Goal: Task Accomplishment & Management: Complete application form

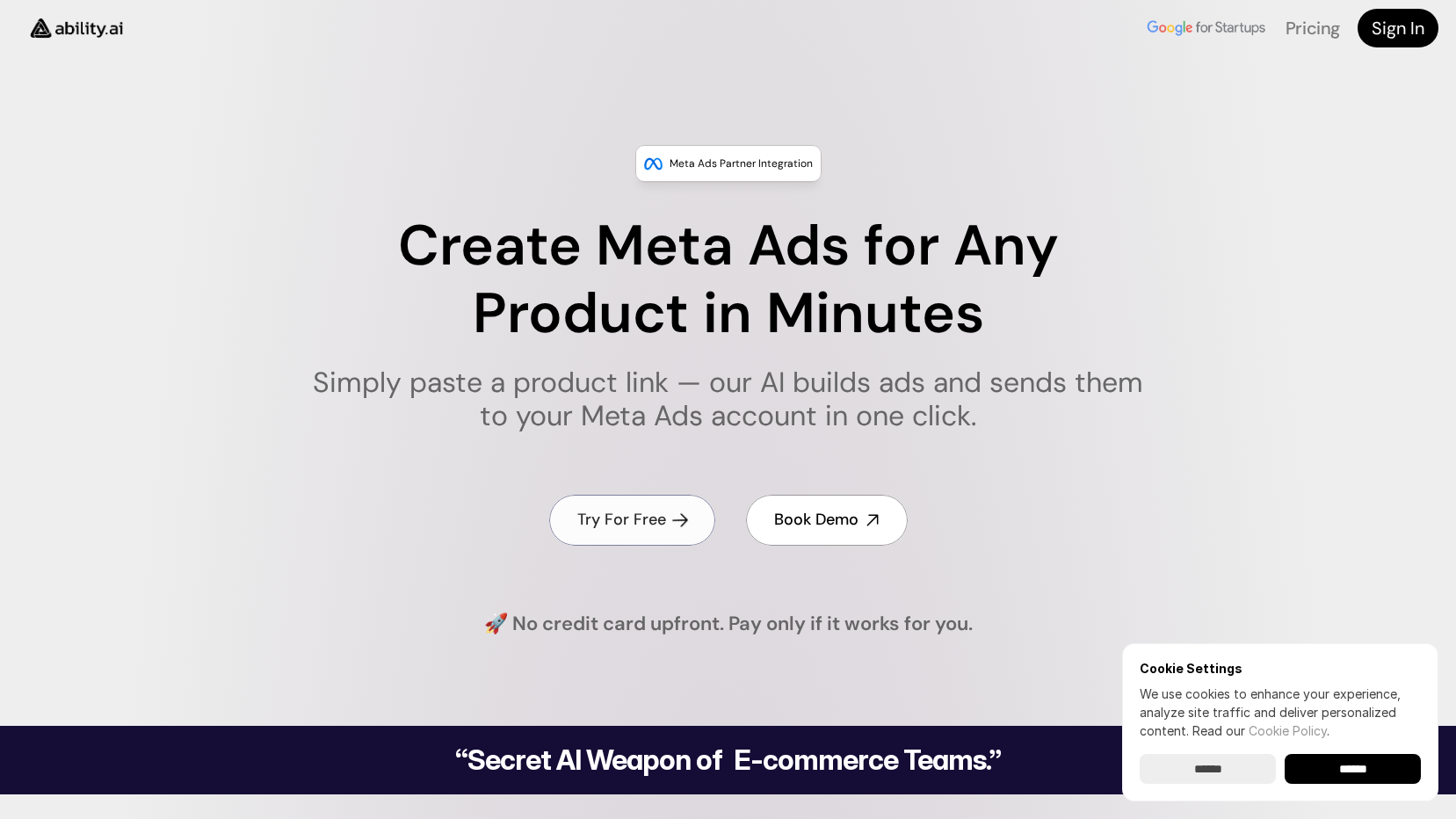
click at [626, 516] on h4 "Try For Free" at bounding box center [621, 519] width 88 height 22
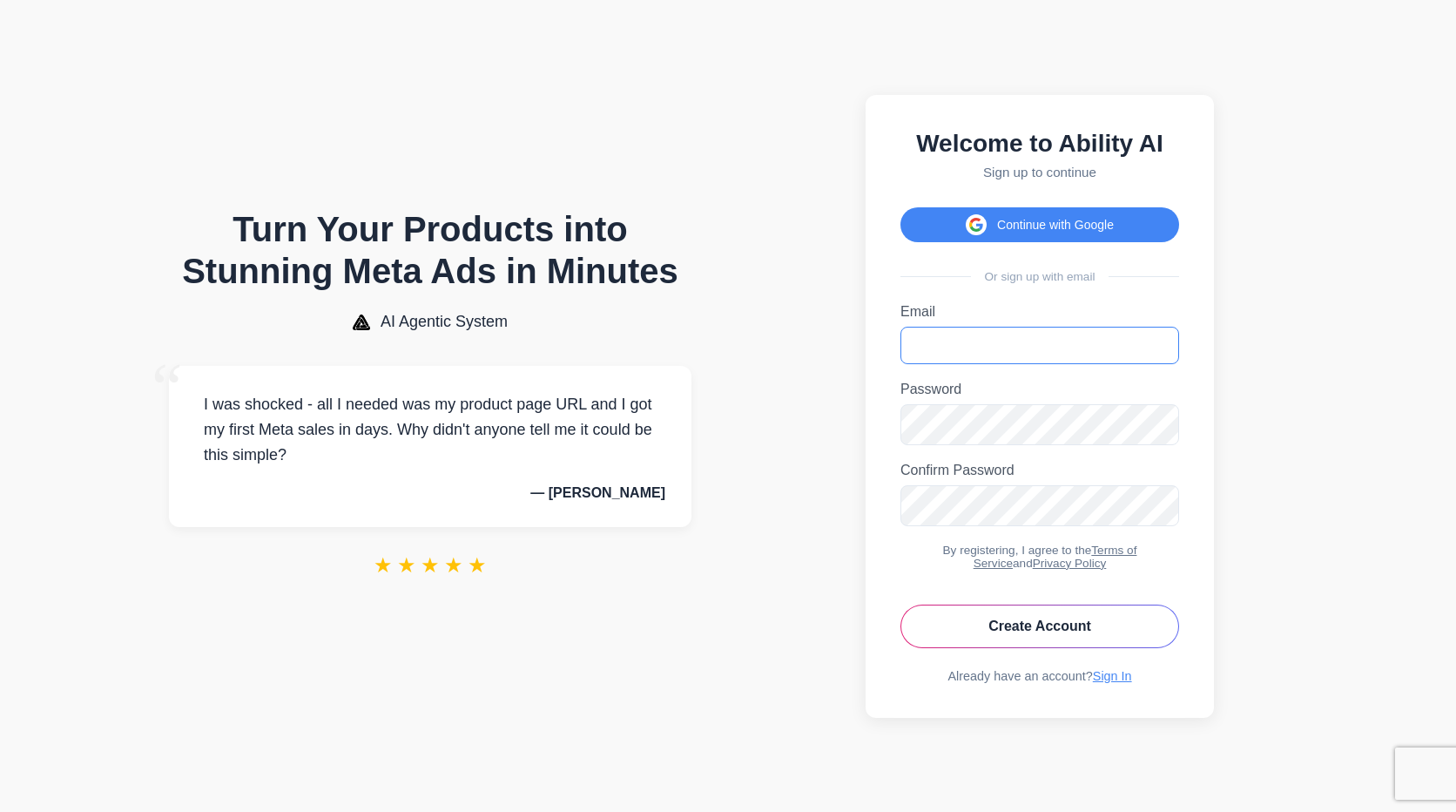
click at [936, 345] on input "Email" at bounding box center [1040, 345] width 279 height 38
type input "**********"
click at [1043, 637] on button "Create Account" at bounding box center [1040, 625] width 279 height 44
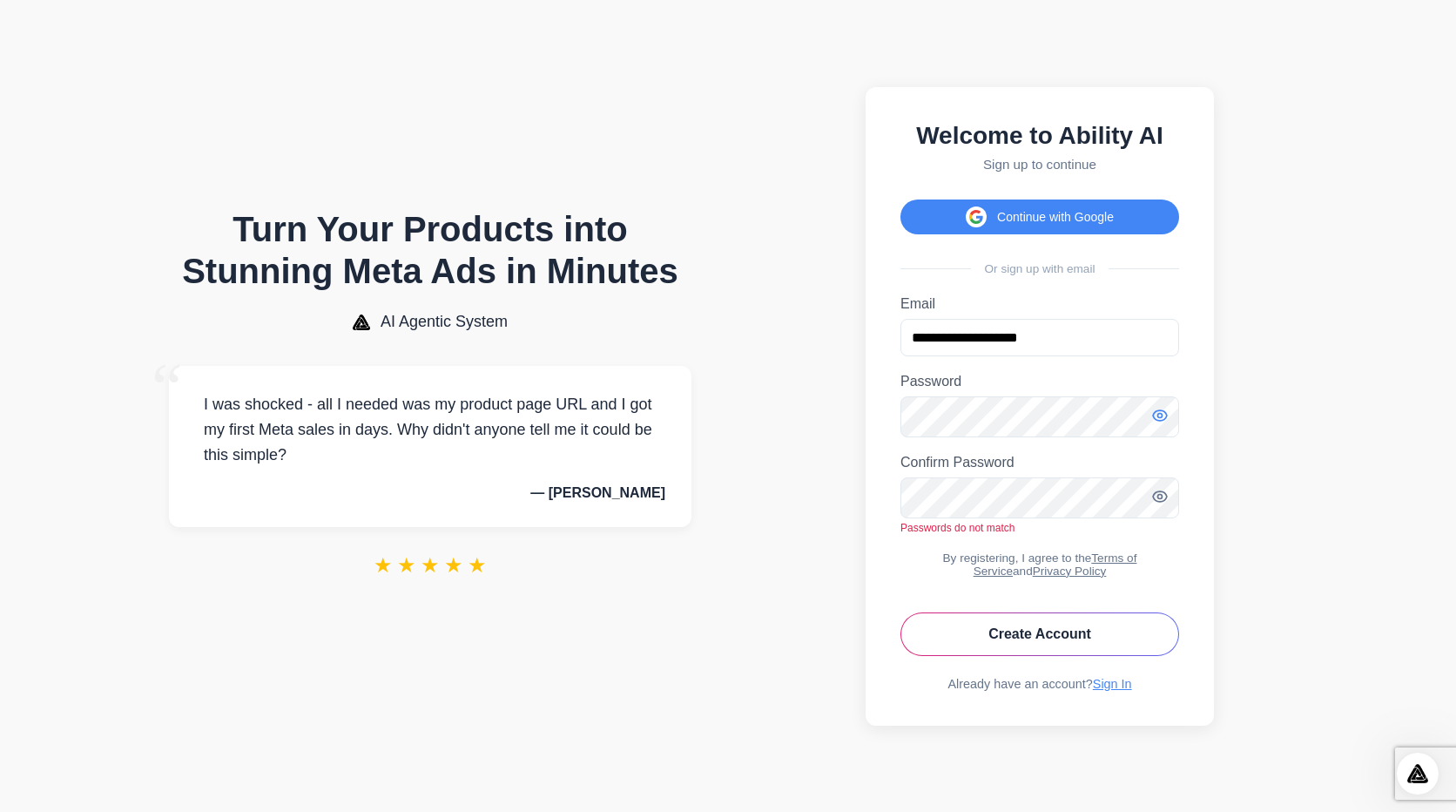
click at [1162, 416] on icon "Toggle password visibility" at bounding box center [1160, 415] width 18 height 18
click at [1054, 635] on button "Create Account" at bounding box center [1040, 633] width 279 height 44
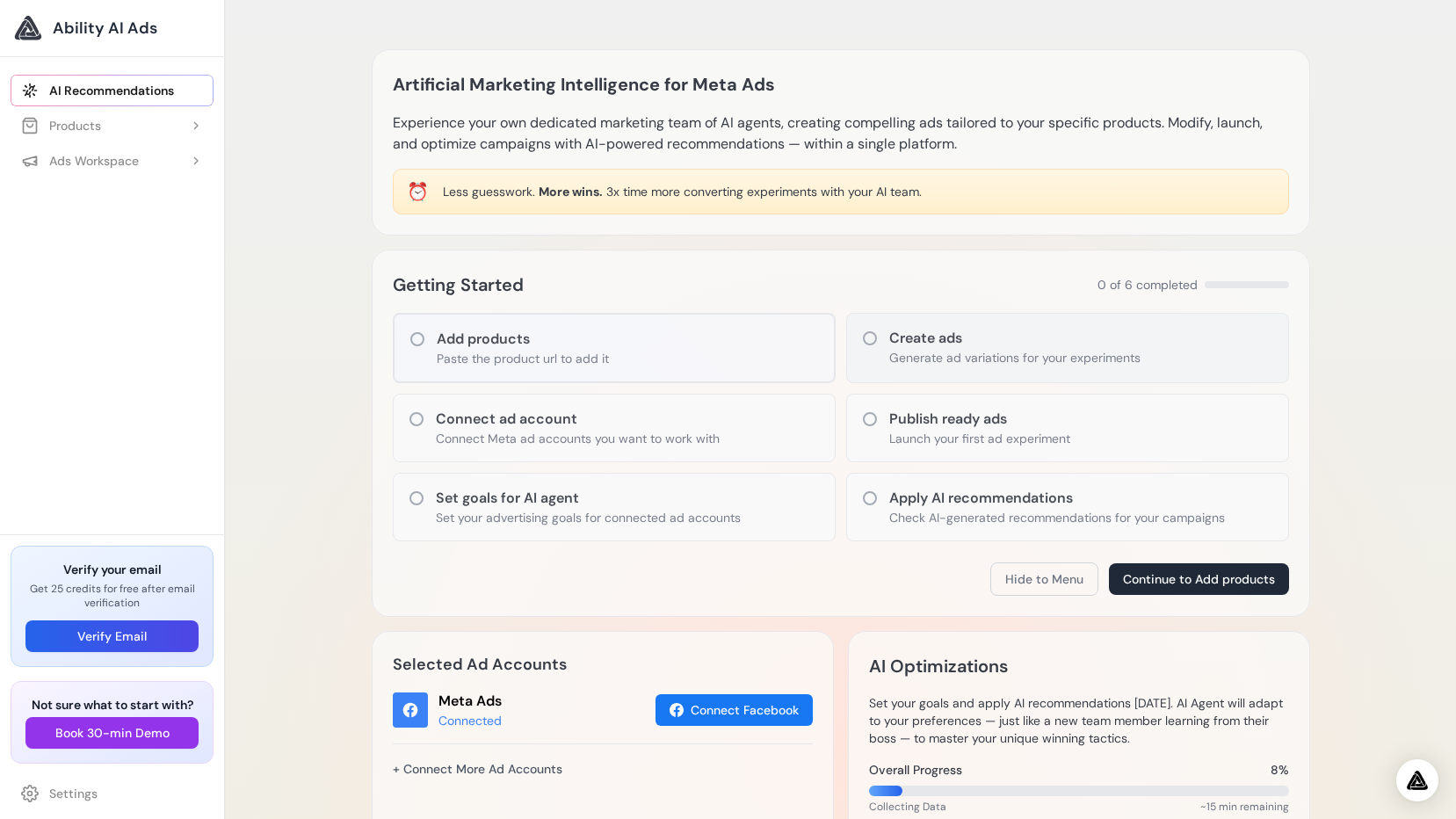
click at [869, 336] on icon at bounding box center [869, 338] width 18 height 18
